Goal: Information Seeking & Learning: Learn about a topic

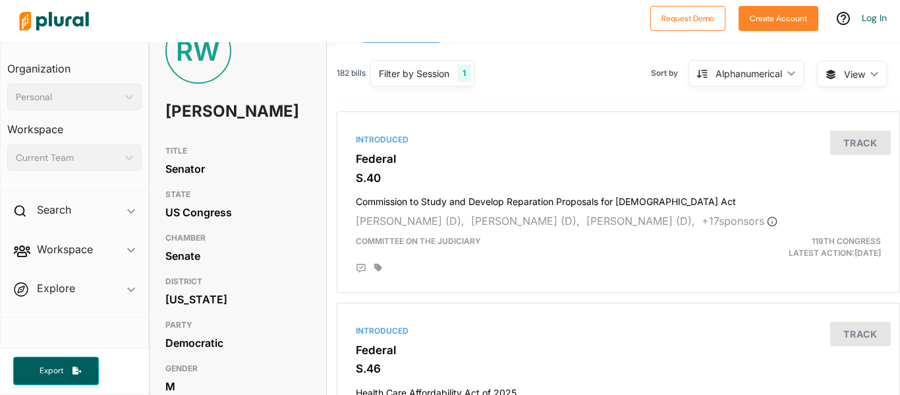
scroll to position [43, 0]
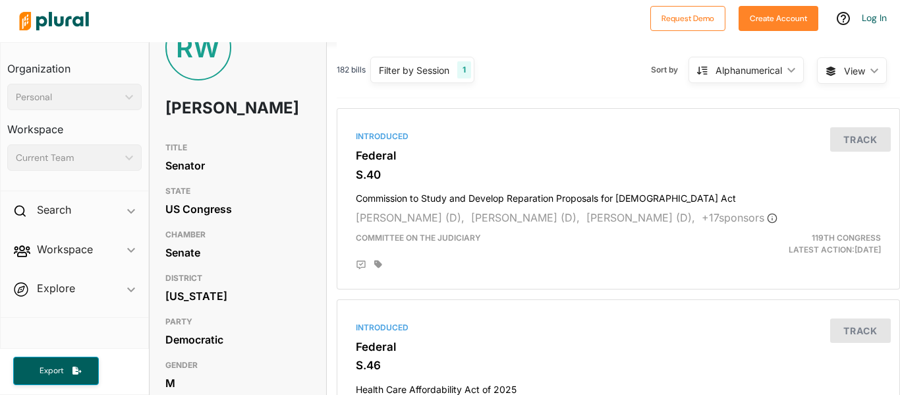
click at [72, 102] on div "Personal" at bounding box center [68, 97] width 104 height 14
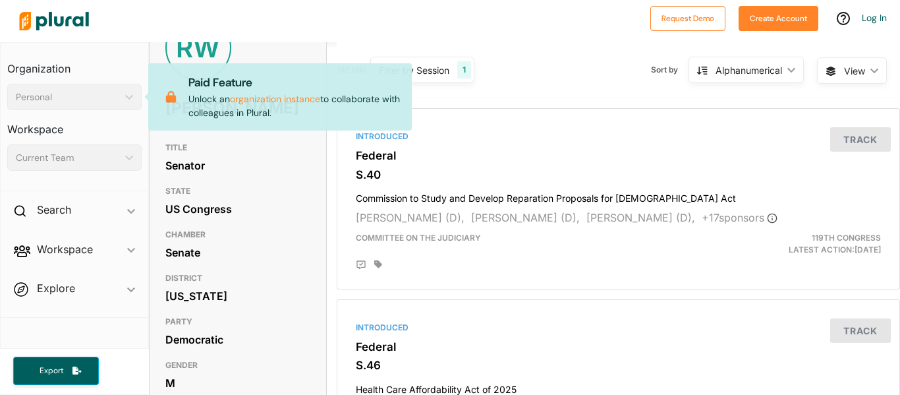
click at [90, 161] on div "Current Team" at bounding box center [68, 158] width 104 height 14
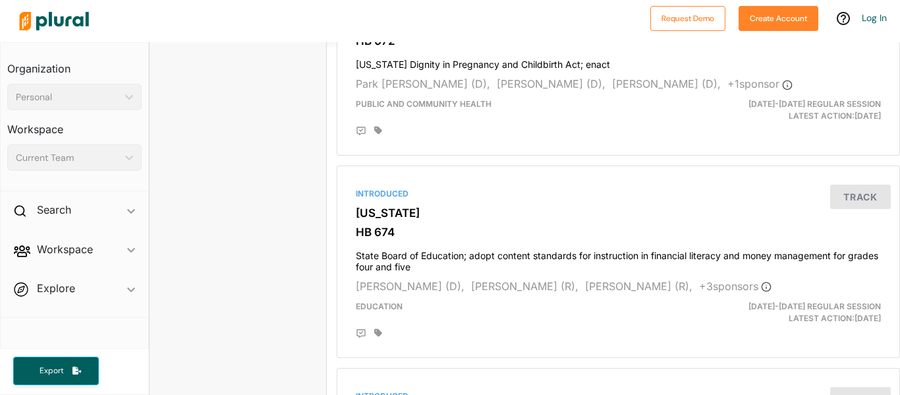
scroll to position [1715, 0]
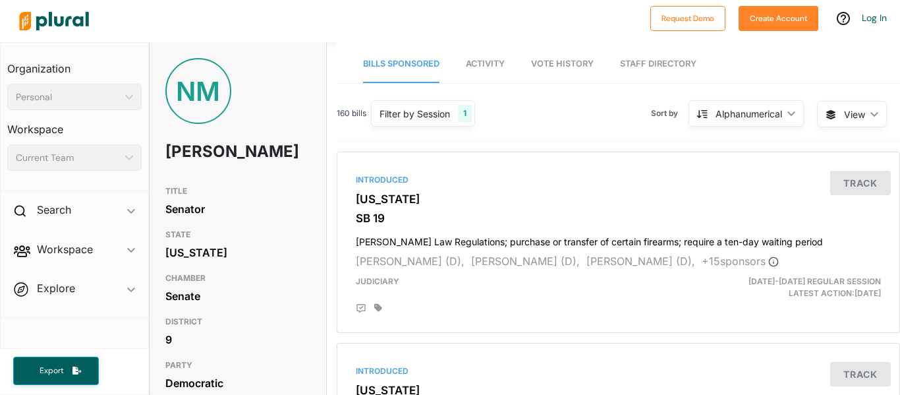
click at [532, 63] on nav "Bills Sponsored Activity Vote History Staff Directory" at bounding box center [618, 62] width 563 height 41
click at [542, 63] on span "Vote History" at bounding box center [562, 64] width 63 height 10
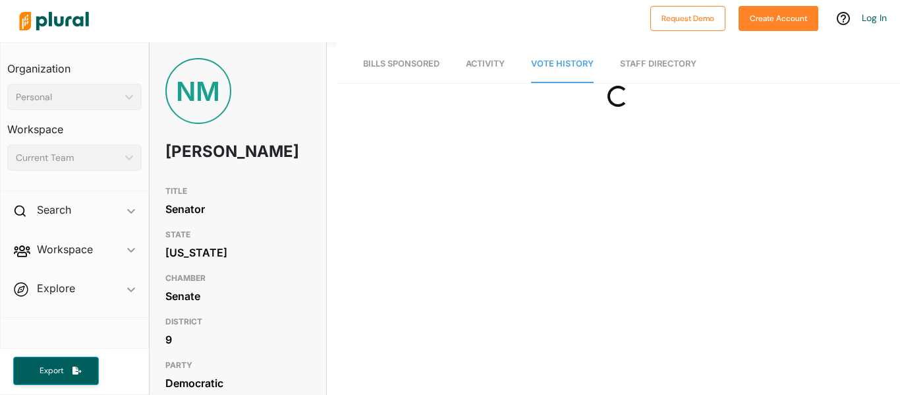
click at [494, 67] on span "Activity" at bounding box center [485, 64] width 39 height 10
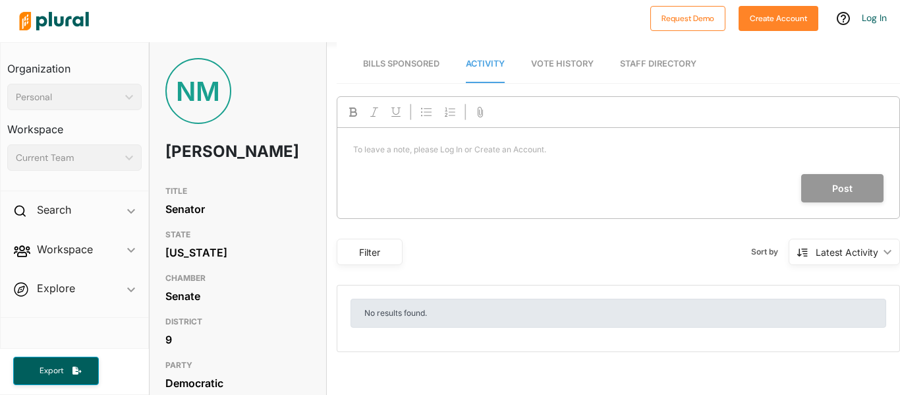
click at [473, 147] on p "To leave a note, please Log In or Create an Account. ﻿" at bounding box center [618, 150] width 531 height 12
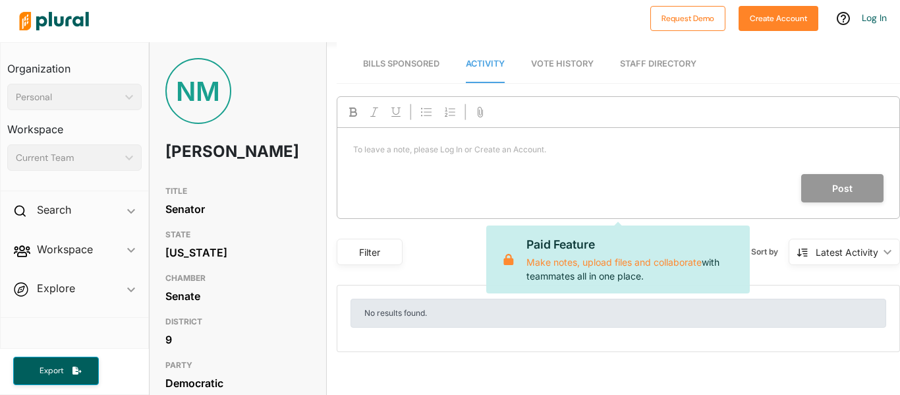
click at [483, 162] on div "To leave a note, please Log In or Create an Account. ﻿" at bounding box center [618, 151] width 562 height 46
click at [590, 67] on span "Vote History" at bounding box center [562, 64] width 63 height 10
